Goal: Transaction & Acquisition: Purchase product/service

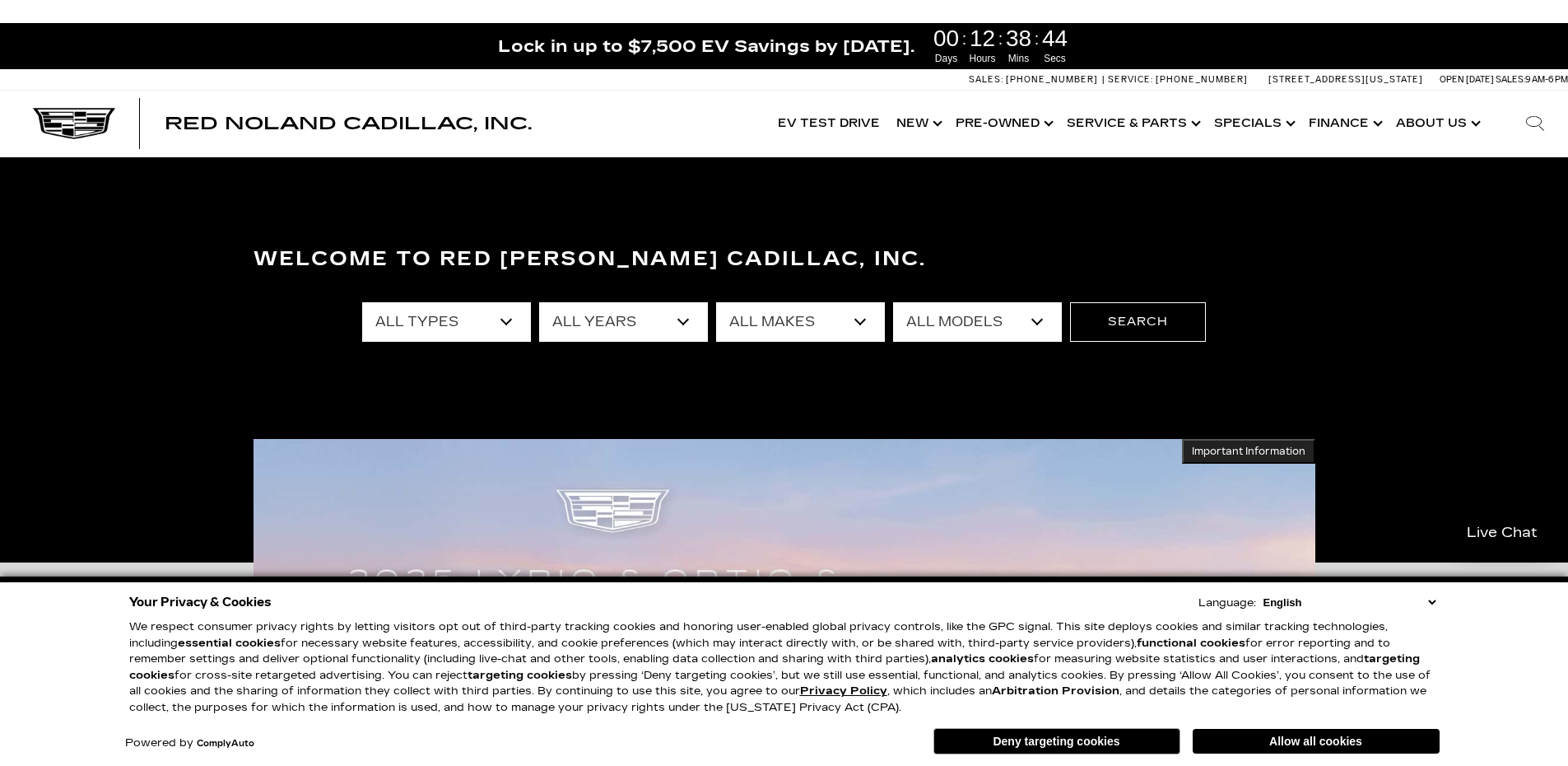
click at [511, 320] on select "All Types New Used Certified Used Demo" at bounding box center [446, 322] width 168 height 39
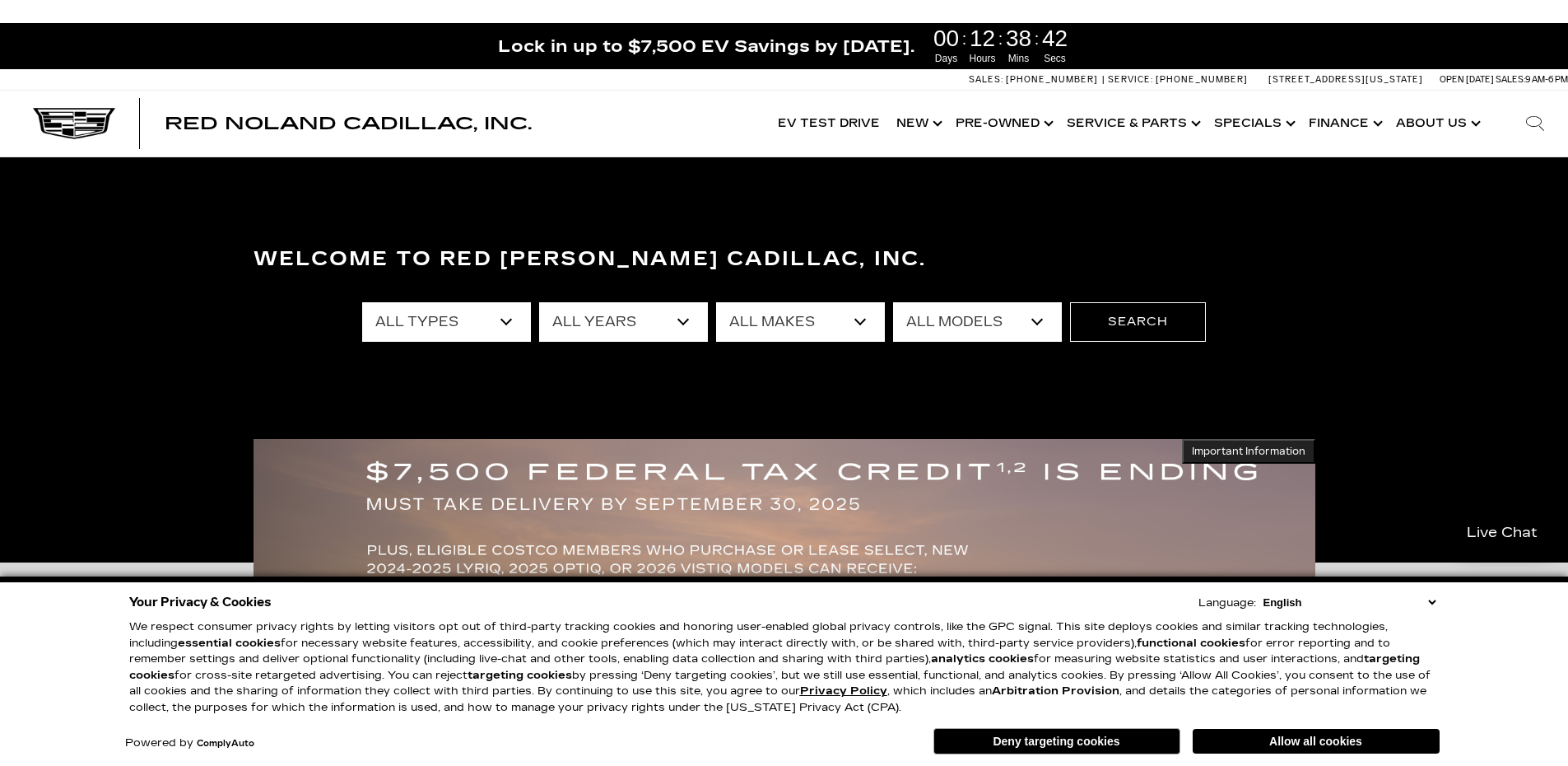
select select "Used"
click at [362, 303] on select "All Types New Used Certified Used Demo" at bounding box center [446, 322] width 168 height 39
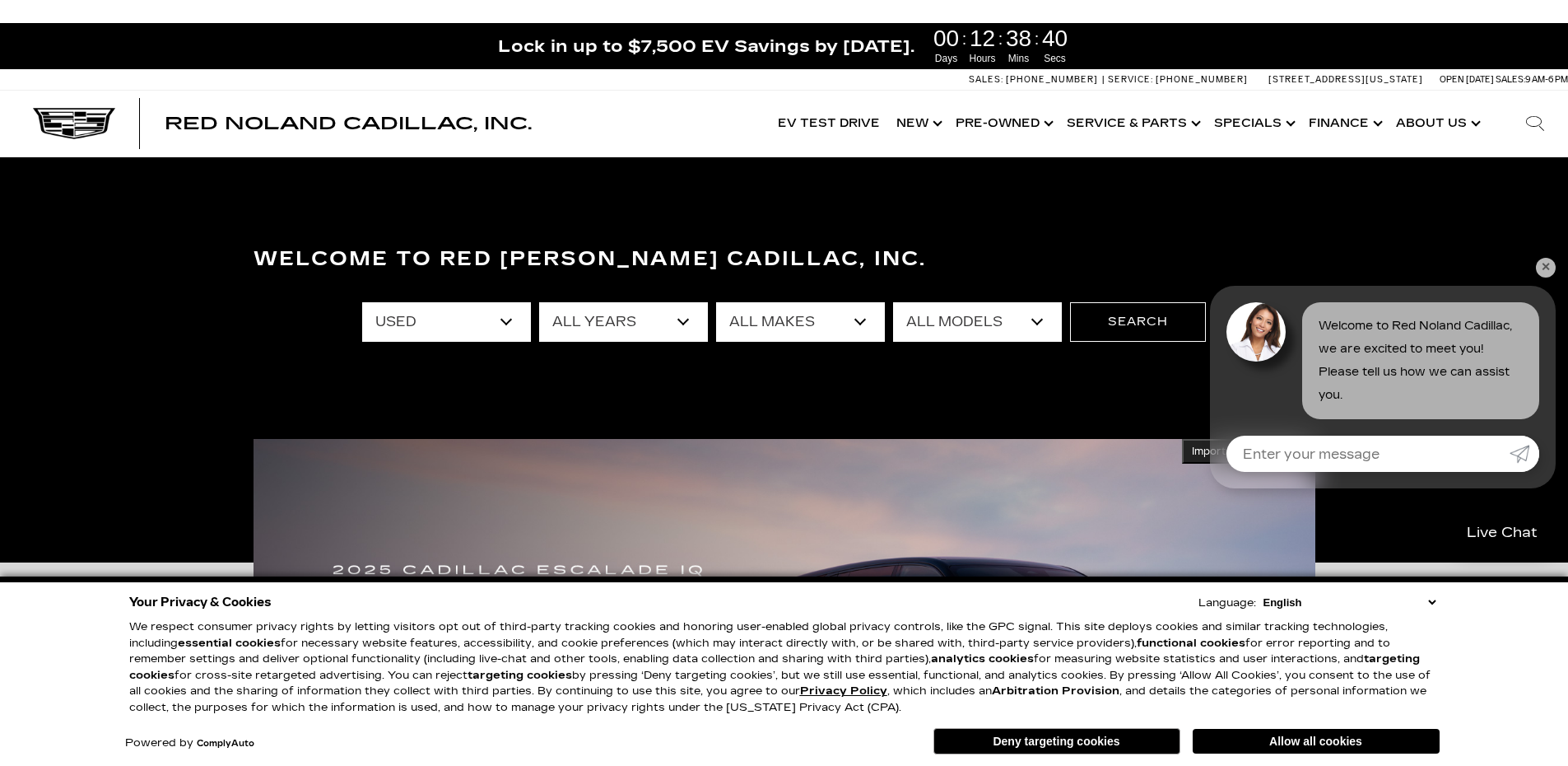
click at [502, 328] on select "All Types New Used Certified Used Demo" at bounding box center [446, 322] width 168 height 39
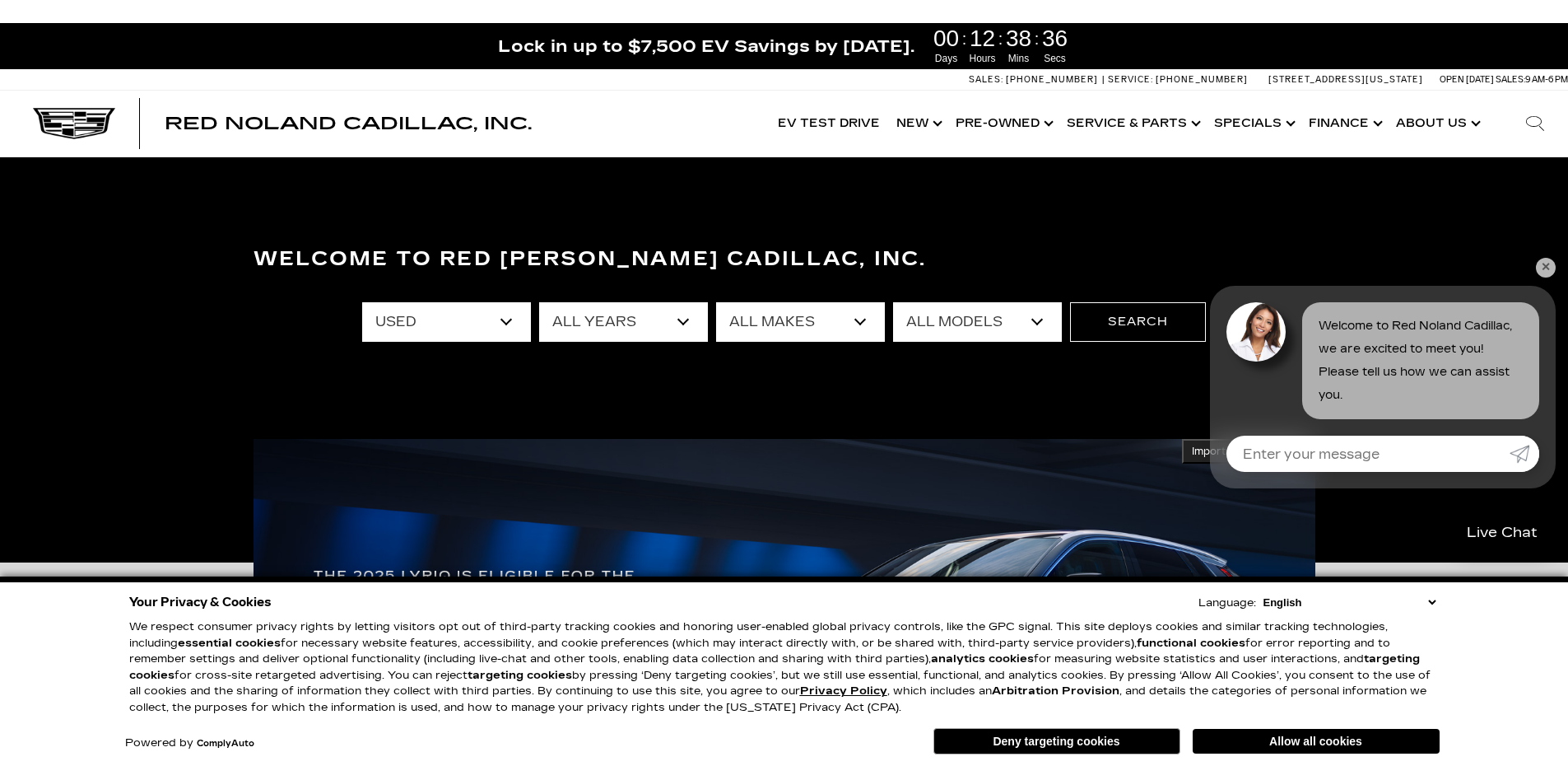
click at [670, 322] on select "All Years 2025 2024 2023 2022 2021 2020 2019 2018 2016 2015 2014 2008" at bounding box center [624, 322] width 168 height 39
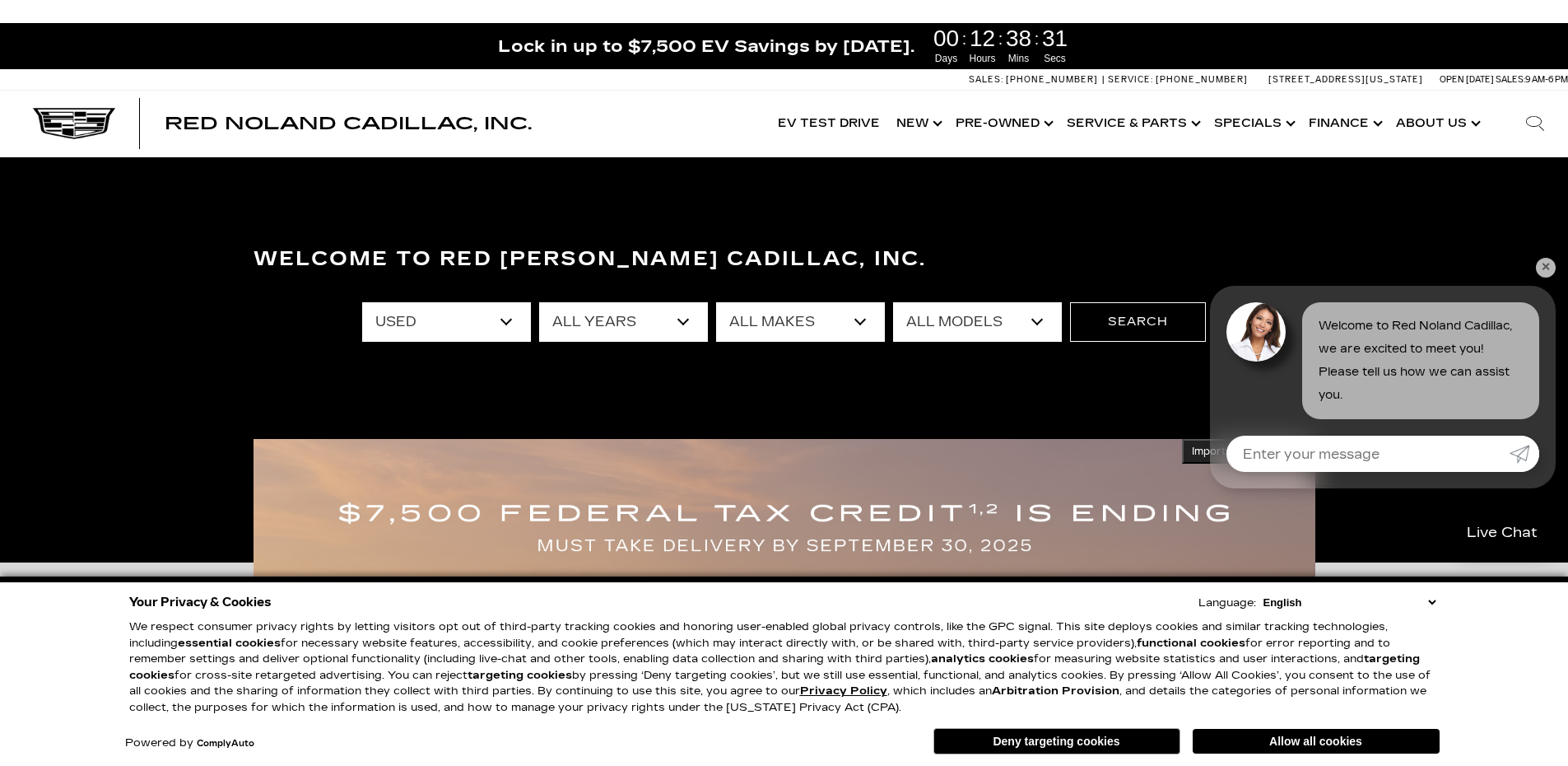
click at [682, 323] on select "All Years 2025 2024 2023 2022 2021 2020 2019 2018 2016 2015 2014 2008" at bounding box center [624, 322] width 168 height 39
select select "2021"
click at [539, 303] on select "All Years 2025 2024 2023 2022 2021 2020 2019 2018 2016 2015 2014 2008" at bounding box center [624, 322] width 168 height 39
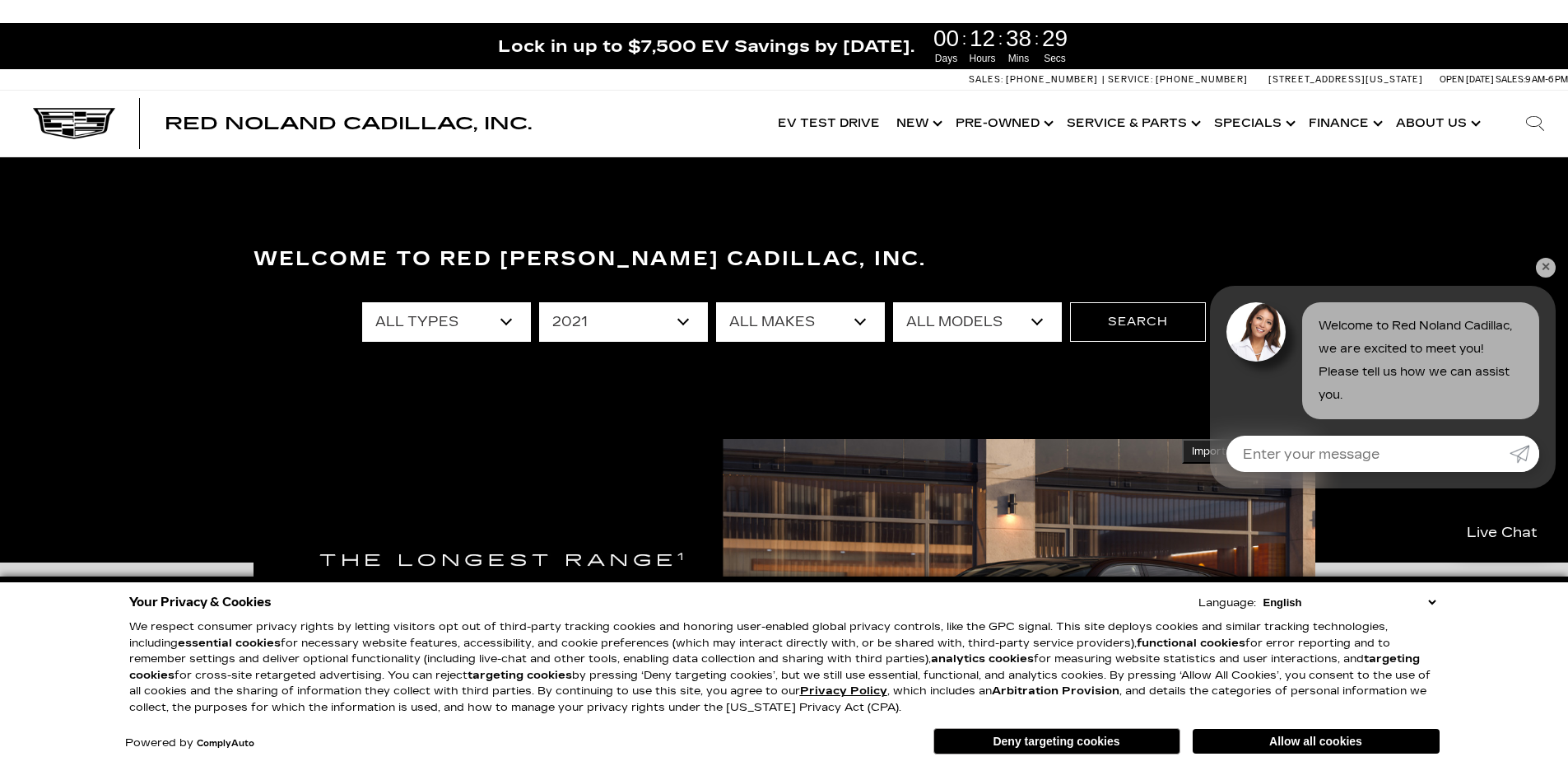
click at [854, 322] on select "All Makes Cadillac Ford Jeep Subaru" at bounding box center [801, 322] width 168 height 39
select select "Cadillac"
click at [716, 303] on select "All Makes Cadillac Ford Jeep Subaru" at bounding box center [801, 322] width 168 height 39
click at [1029, 322] on select "All Models Escalade XT4" at bounding box center [977, 322] width 168 height 39
select select "Escalade"
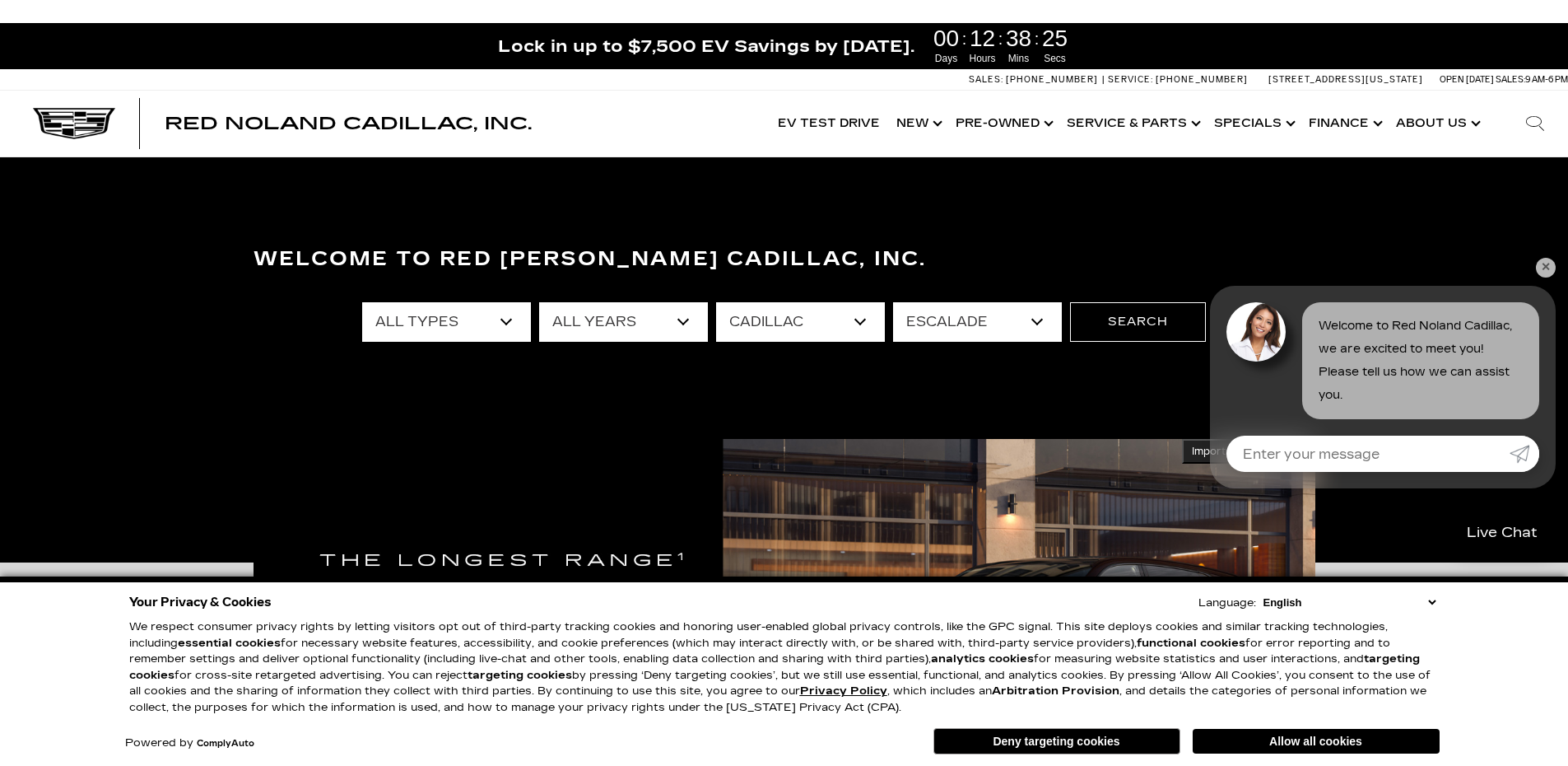
click at [893, 303] on select "All Models Escalade XT4" at bounding box center [977, 322] width 168 height 39
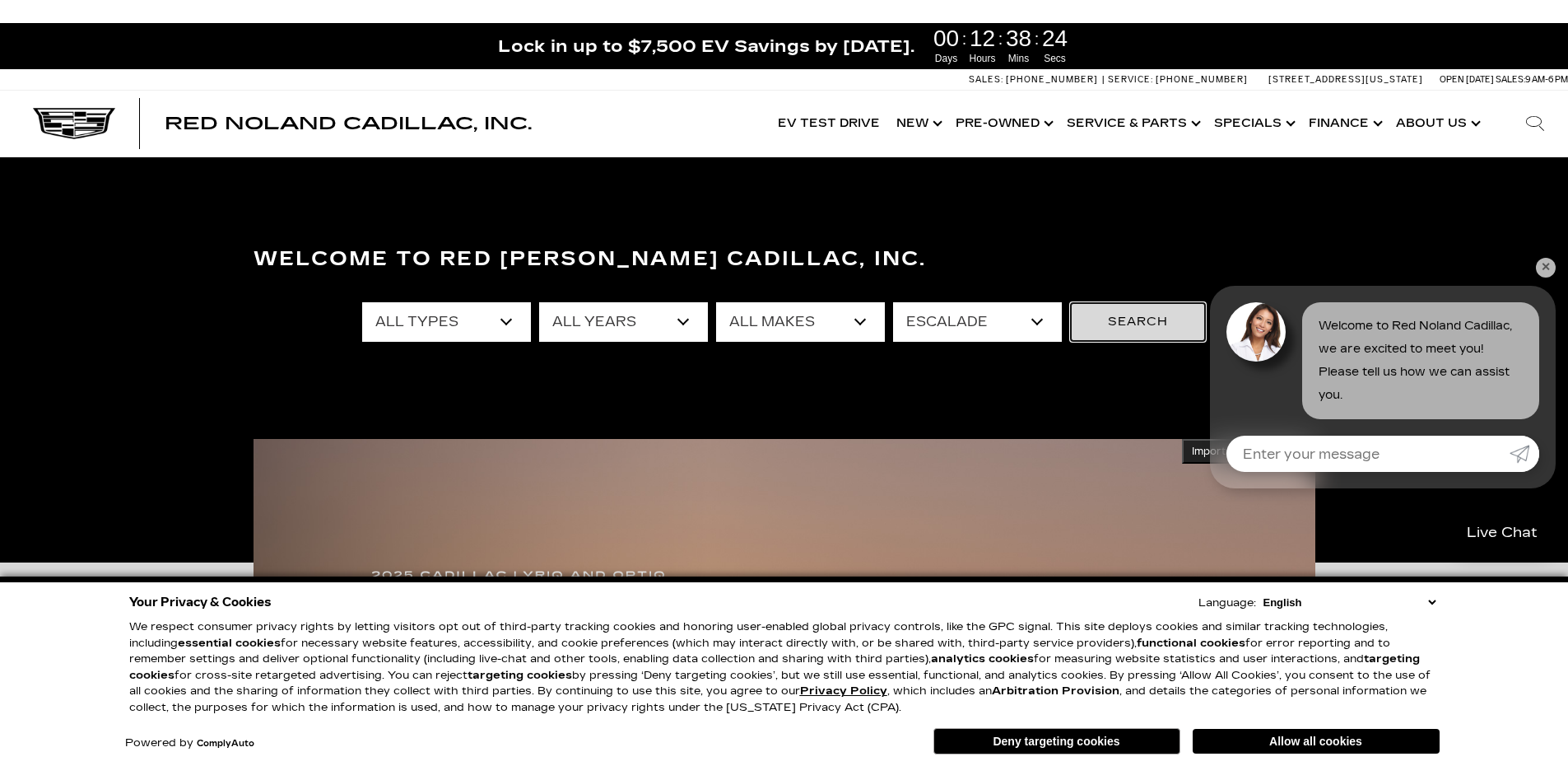
click at [1108, 329] on button "Search" at bounding box center [1137, 322] width 136 height 39
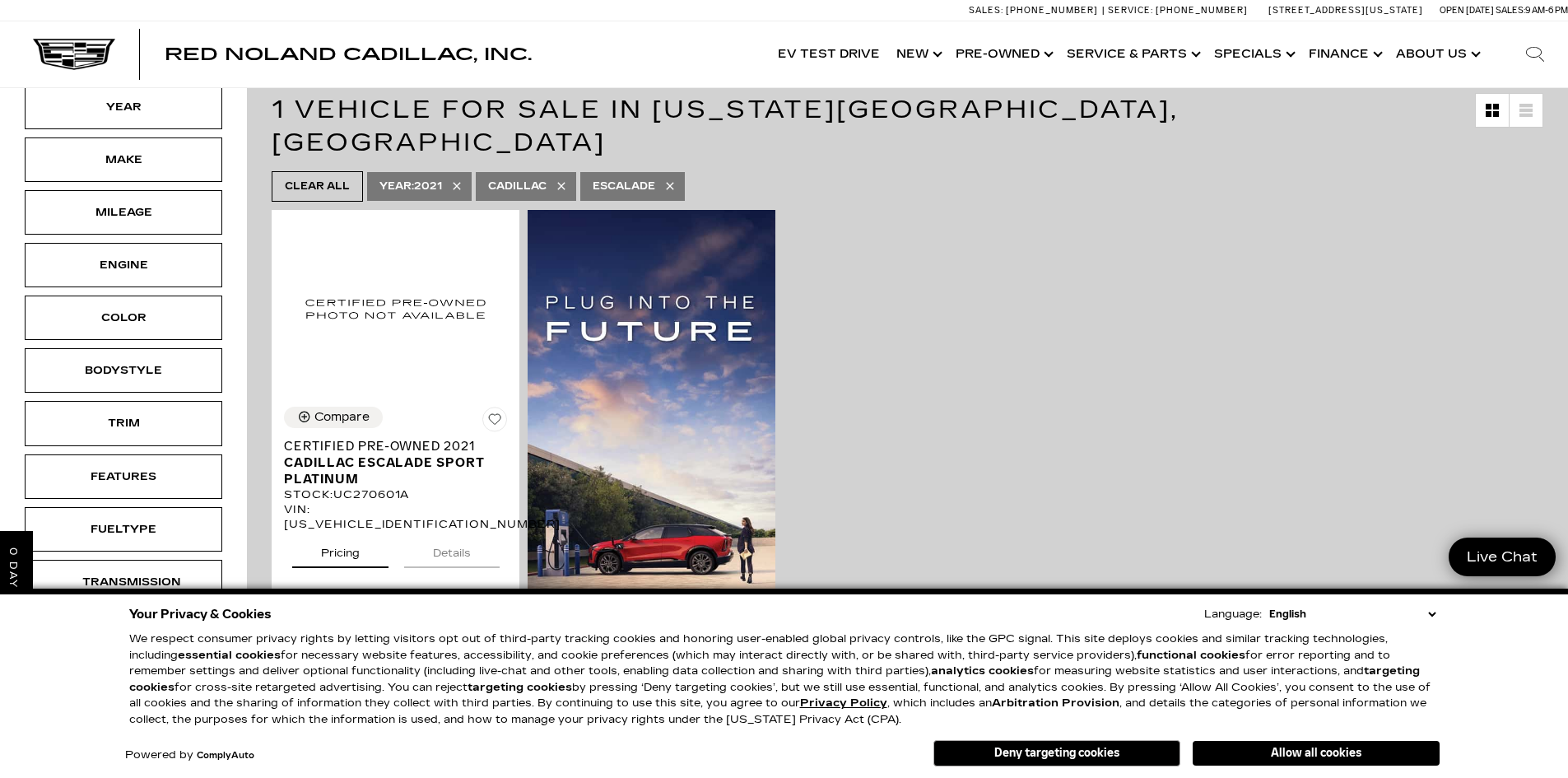
scroll to position [268, 0]
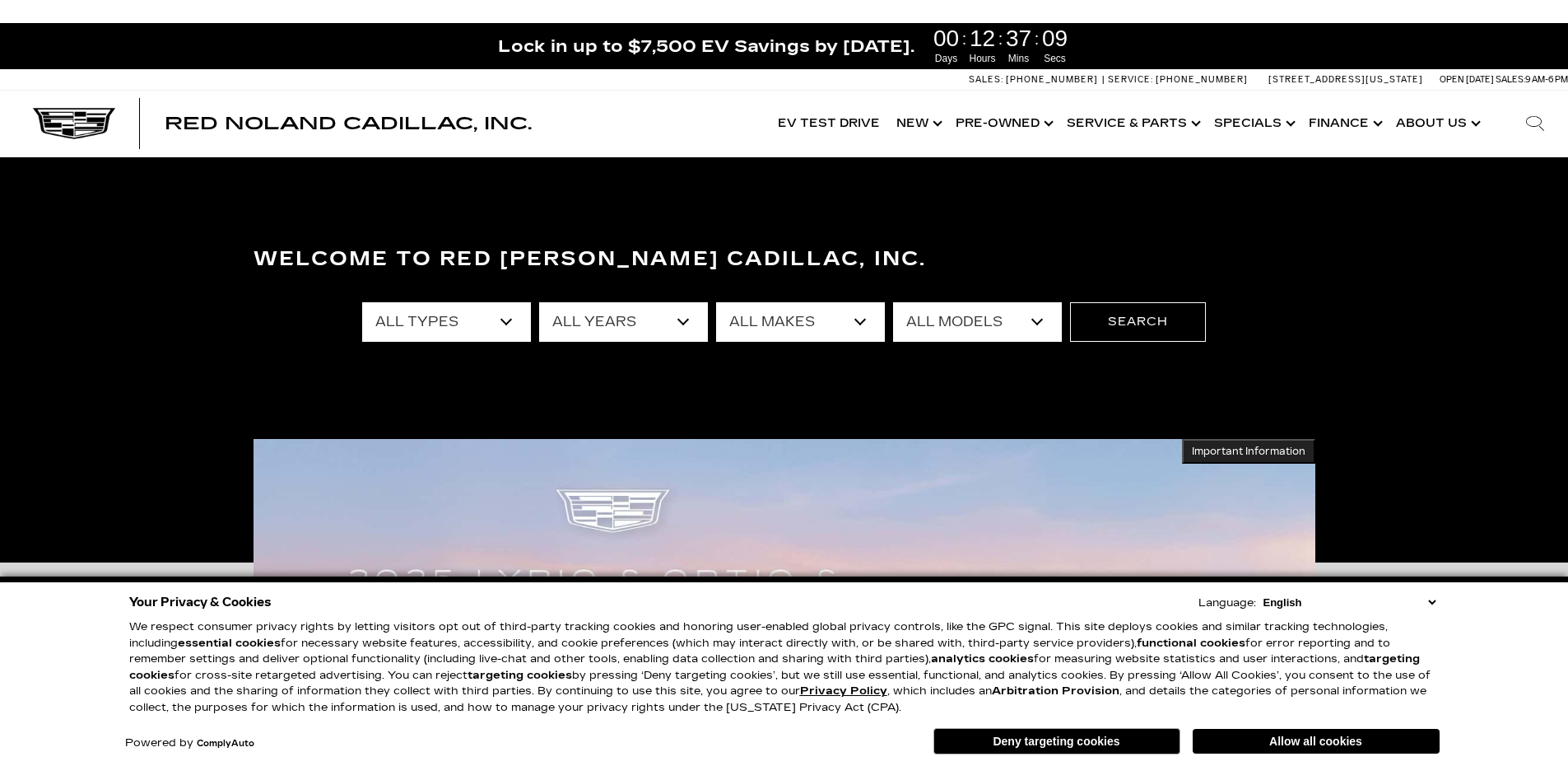
click at [503, 321] on select "All Types New Used Certified Used Demo" at bounding box center [446, 322] width 168 height 39
click at [503, 318] on select "All Types New Used Certified Used Demo" at bounding box center [446, 322] width 168 height 39
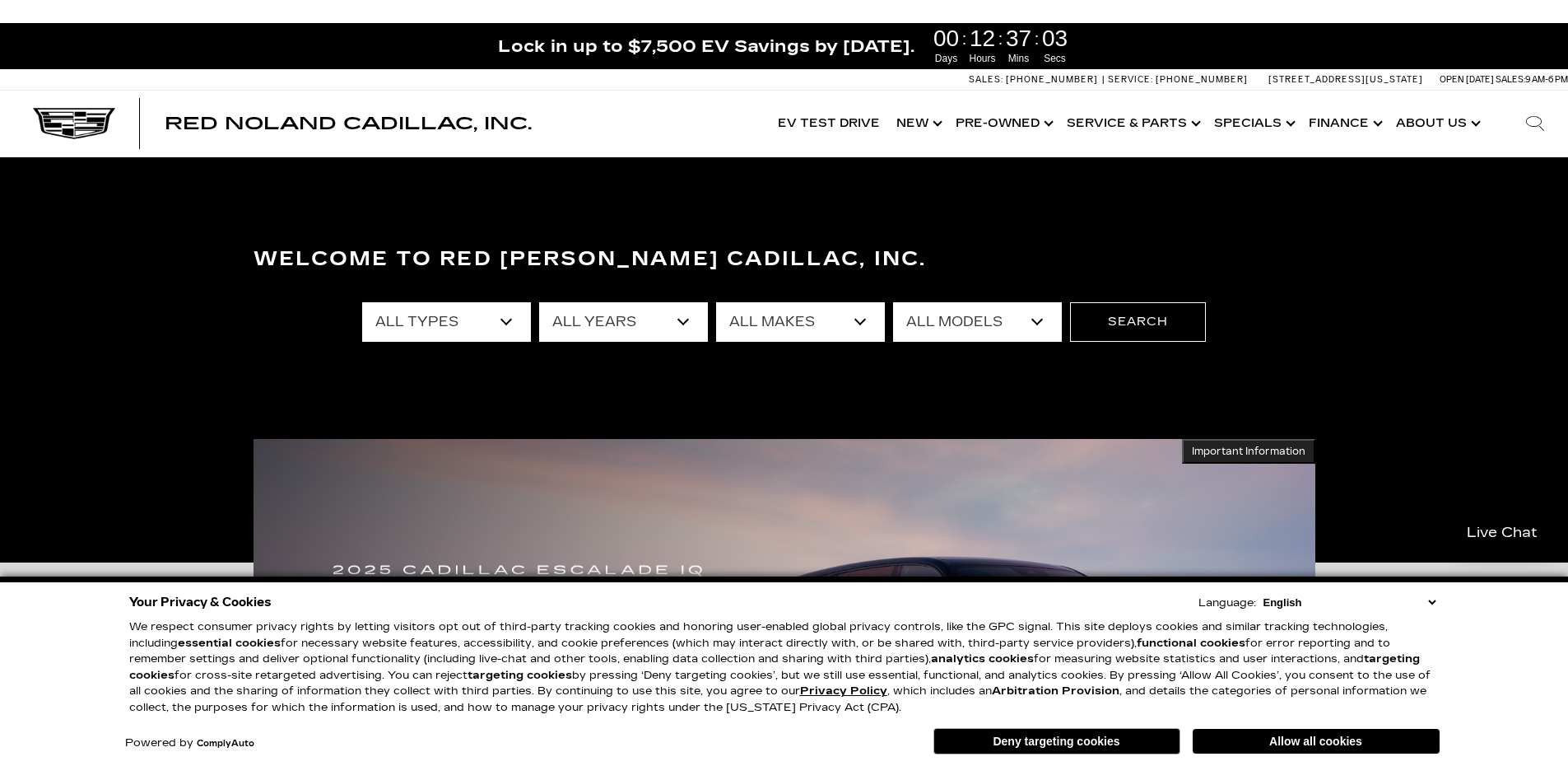
select select "Certified Used"
click at [362, 303] on select "All Types New Used Certified Used Demo" at bounding box center [446, 322] width 168 height 39
click at [1140, 329] on button "Search" at bounding box center [1137, 322] width 136 height 39
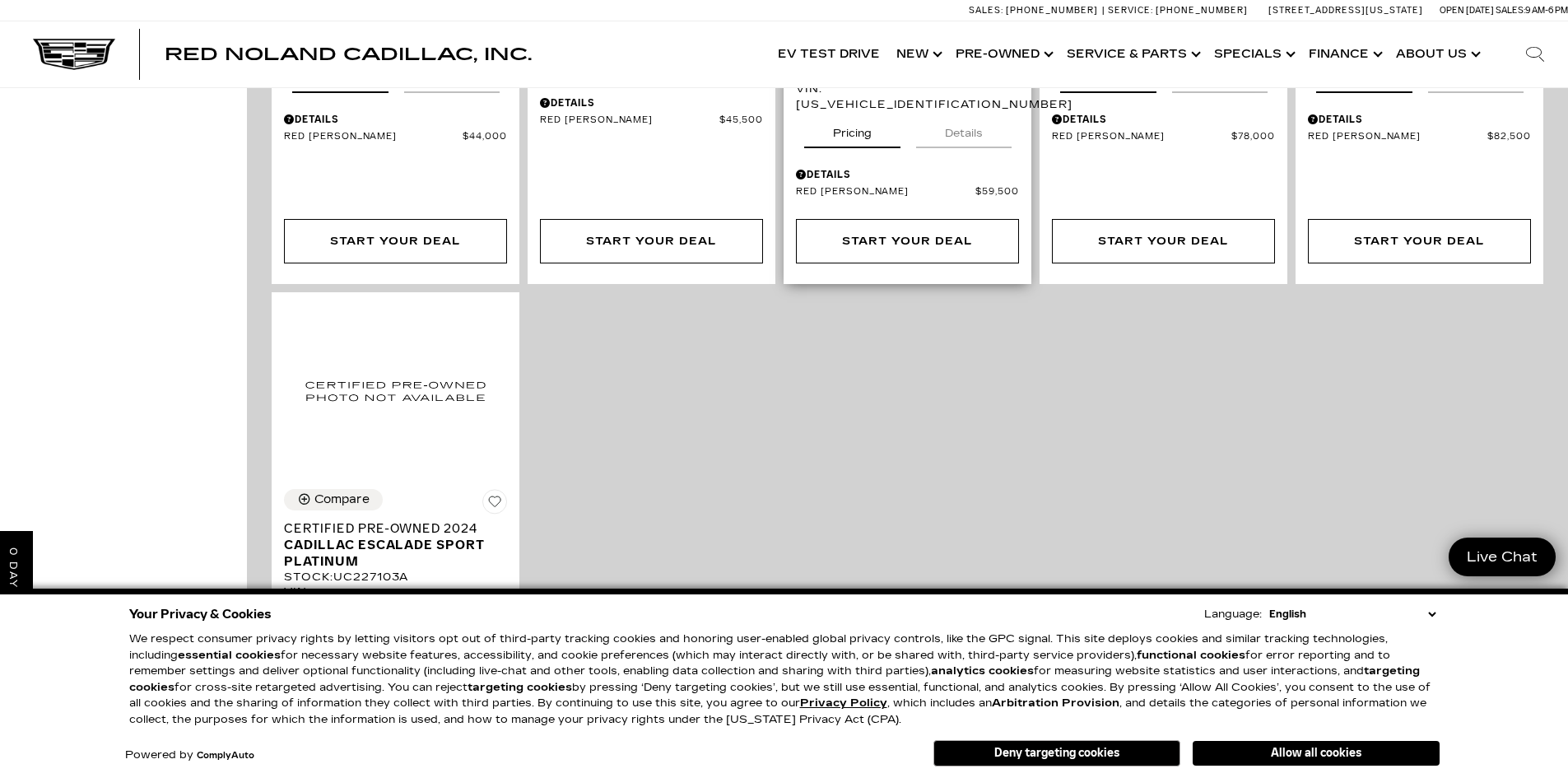
scroll to position [1276, 0]
